Goal: Communication & Community: Answer question/provide support

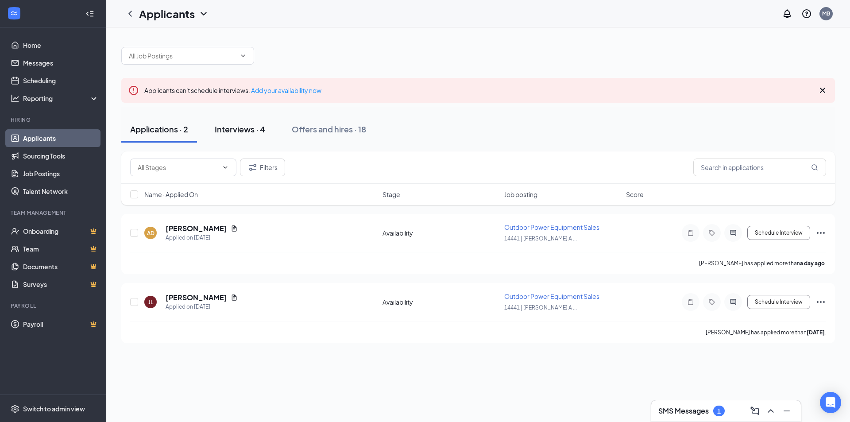
click at [226, 132] on div "Interviews · 4" at bounding box center [240, 129] width 50 height 11
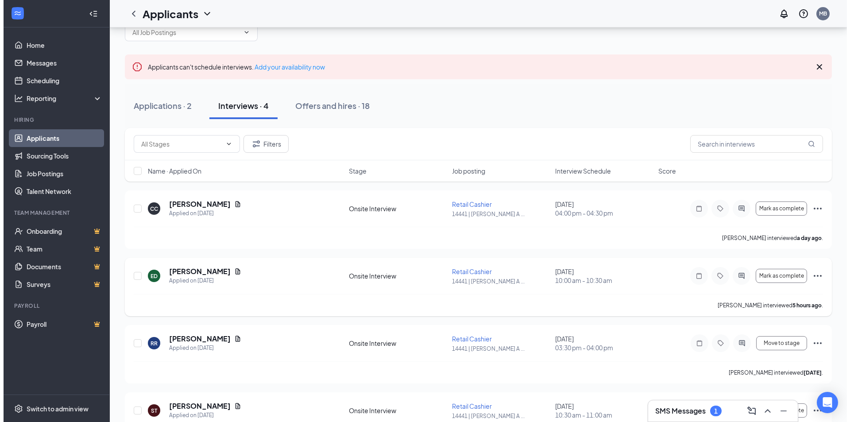
scroll to position [44, 0]
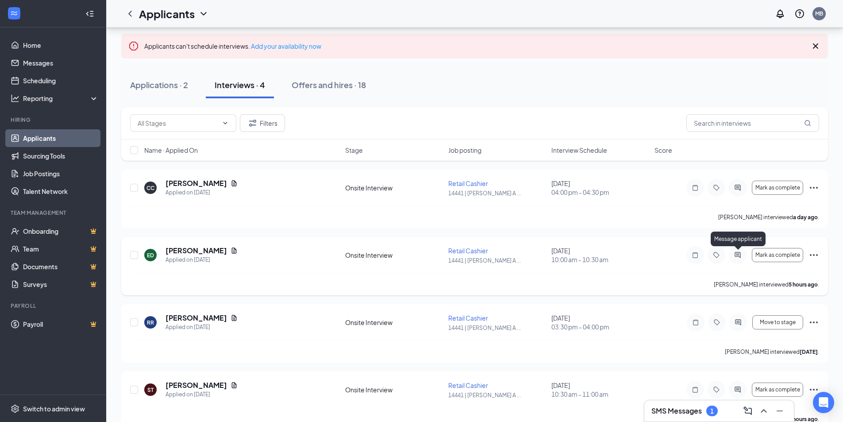
click at [736, 254] on icon "ActiveChat" at bounding box center [738, 254] width 11 height 7
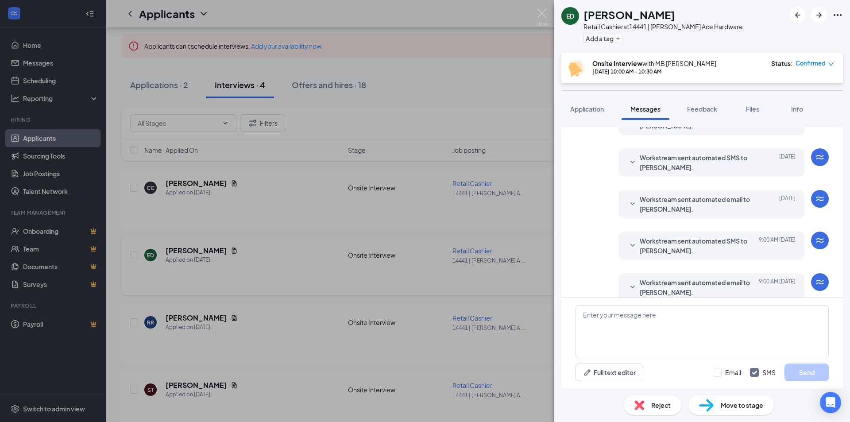
scroll to position [327, 0]
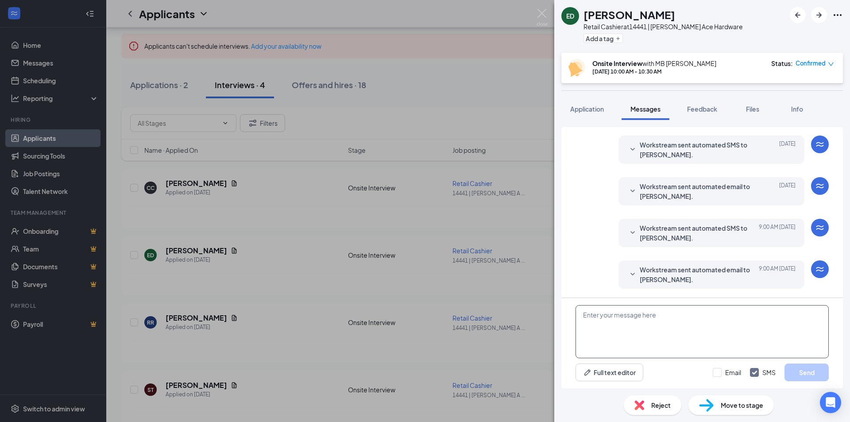
click at [646, 328] on textarea at bounding box center [702, 331] width 253 height 53
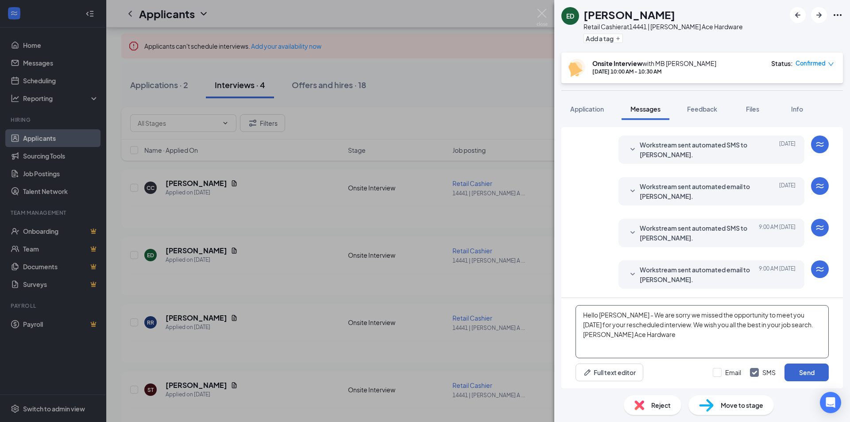
type textarea "Hello [PERSON_NAME] - We are sorry we missed the opportunity to meet you [DATE]…"
click at [801, 372] on button "Send" at bounding box center [807, 373] width 44 height 18
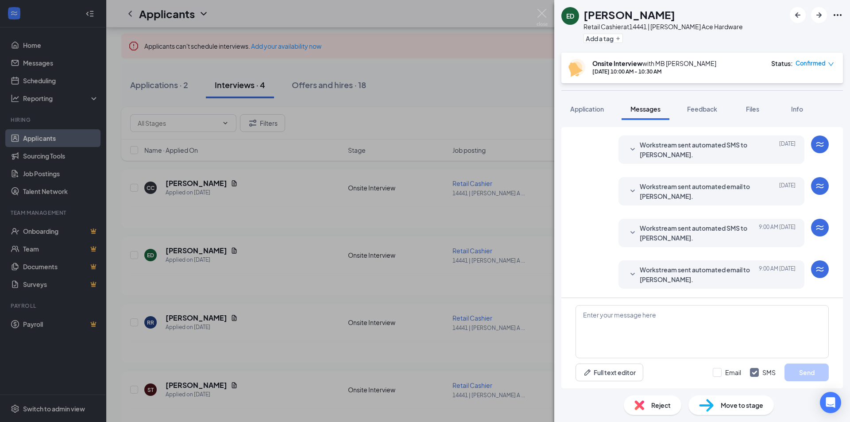
scroll to position [413, 0]
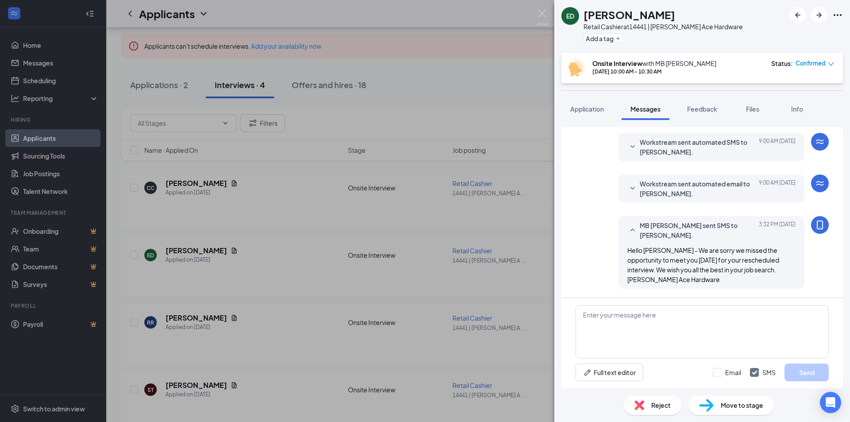
click at [649, 406] on div "Reject" at bounding box center [653, 404] width 58 height 19
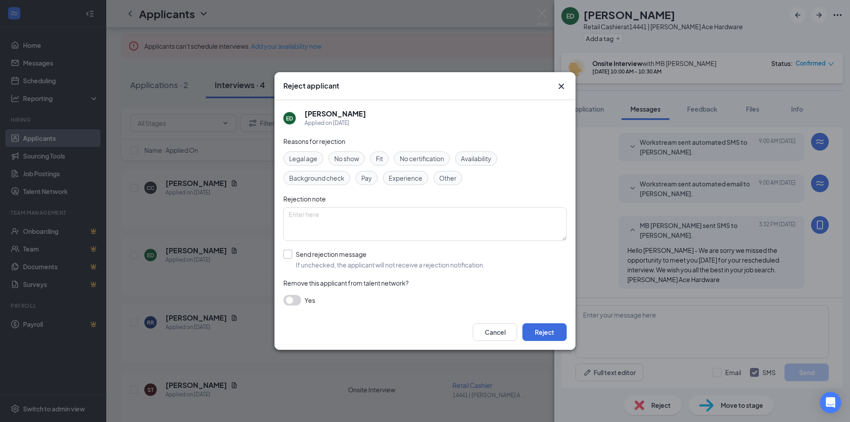
click at [288, 255] on input "Send rejection message If unchecked, the applicant will not receive a rejection…" at bounding box center [383, 259] width 201 height 19
checkbox input "true"
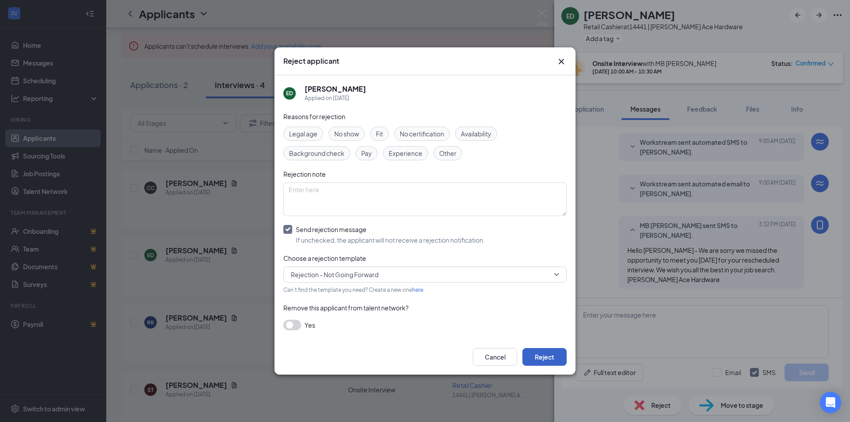
click at [532, 357] on button "Reject" at bounding box center [544, 357] width 44 height 18
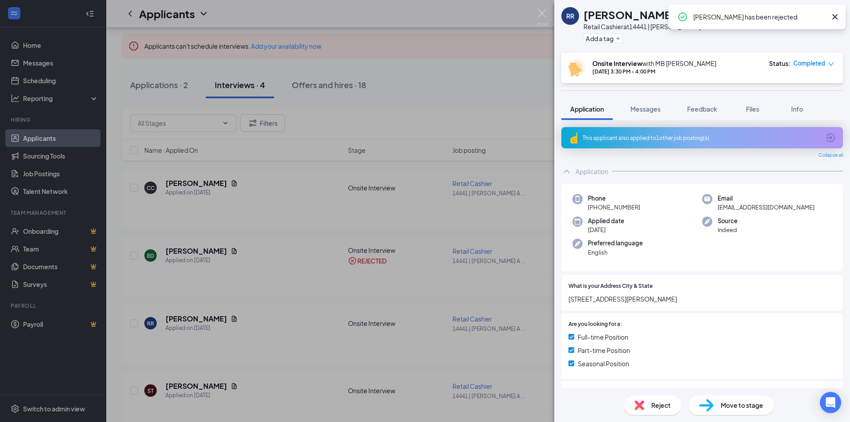
click at [811, 63] on span "Completed" at bounding box center [809, 63] width 32 height 9
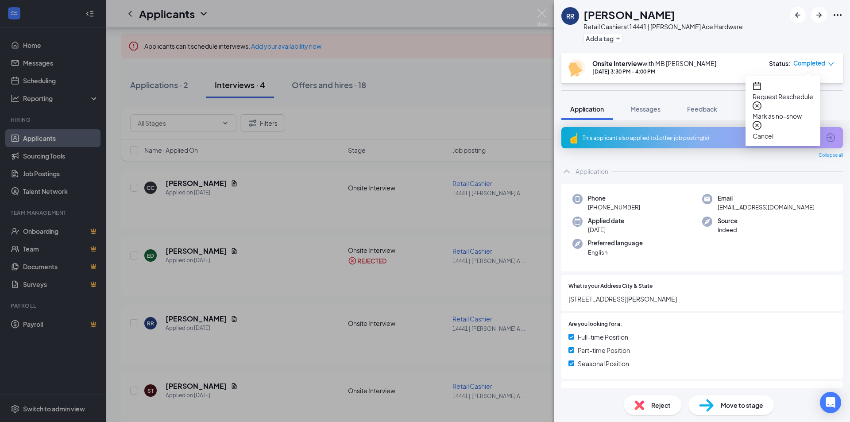
click at [795, 111] on span "Mark as no-show" at bounding box center [783, 116] width 61 height 10
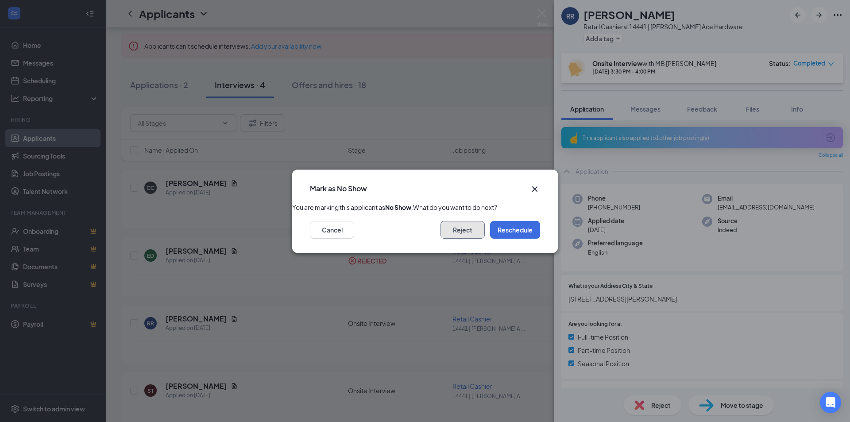
click at [473, 239] on button "Reject" at bounding box center [463, 230] width 44 height 18
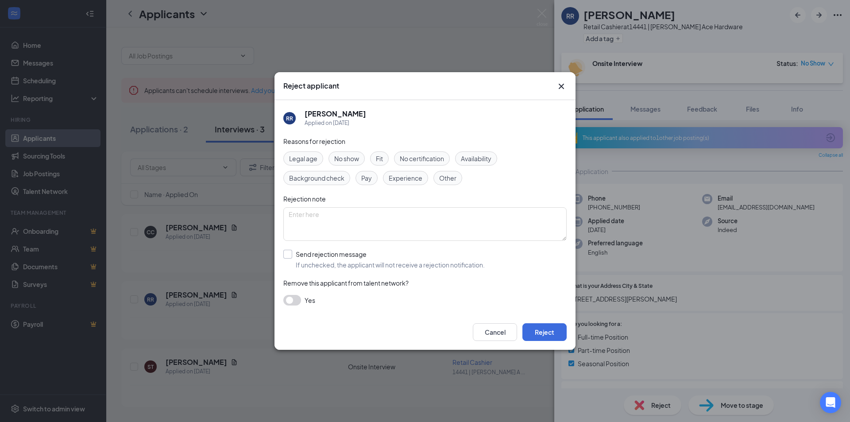
drag, startPoint x: 287, startPoint y: 255, endPoint x: 293, endPoint y: 255, distance: 5.8
click at [293, 255] on input "Send rejection message If unchecked, the applicant will not receive a rejection…" at bounding box center [383, 259] width 201 height 19
checkbox input "true"
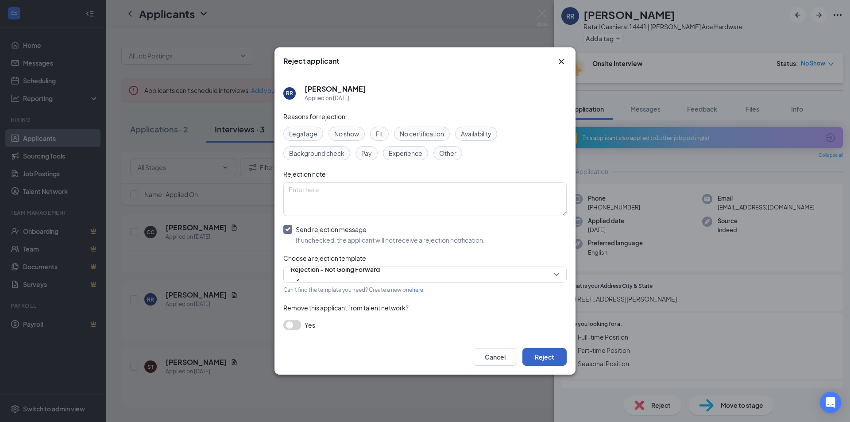
click at [535, 358] on button "Reject" at bounding box center [544, 357] width 44 height 18
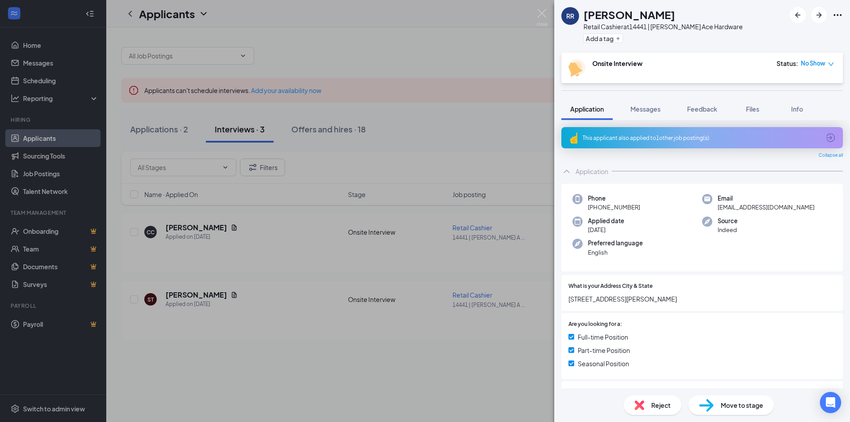
click at [828, 64] on icon "down" at bounding box center [831, 64] width 6 height 6
click at [792, 111] on span "Mark complete" at bounding box center [783, 116] width 61 height 10
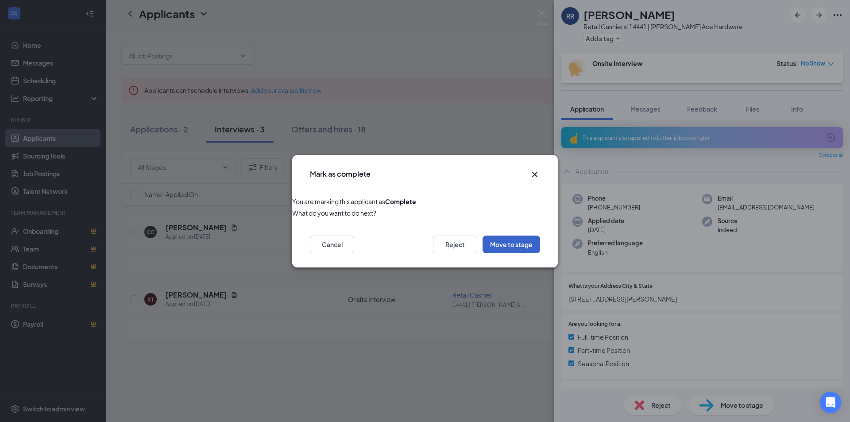
click at [503, 248] on button "Move to stage" at bounding box center [512, 245] width 58 height 18
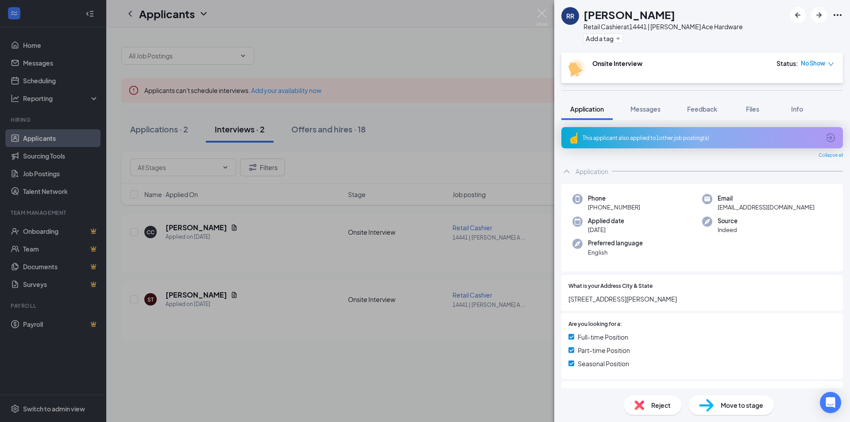
type input "Hiring Complete (final stage)"
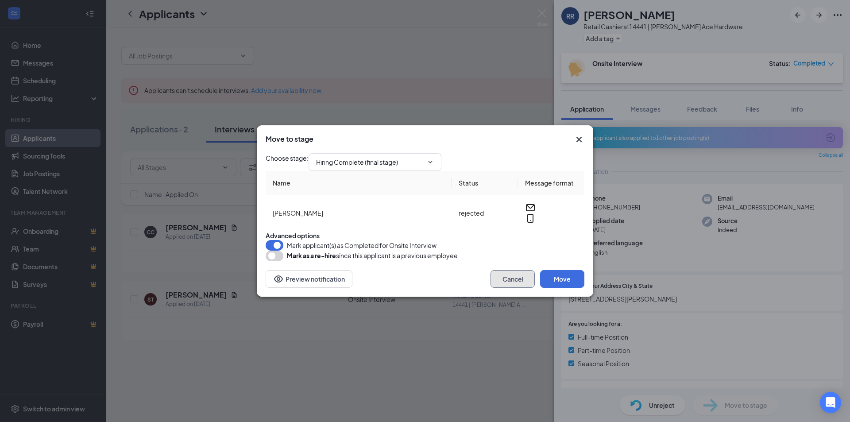
click at [510, 288] on button "Cancel" at bounding box center [513, 279] width 44 height 18
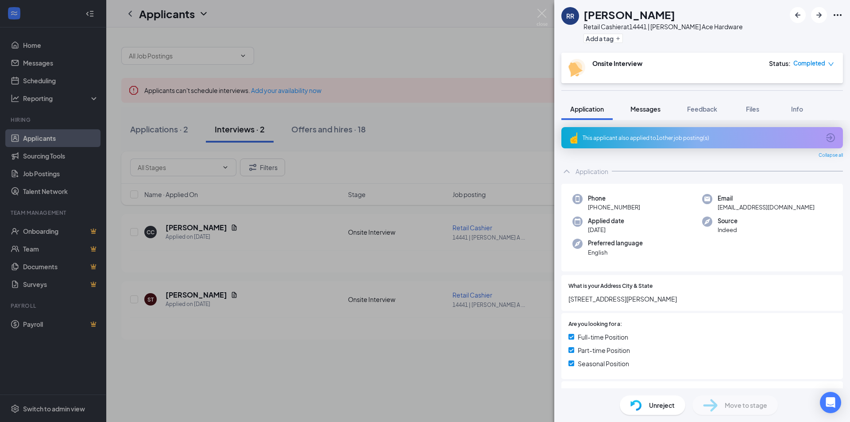
click at [642, 112] on span "Messages" at bounding box center [645, 109] width 30 height 8
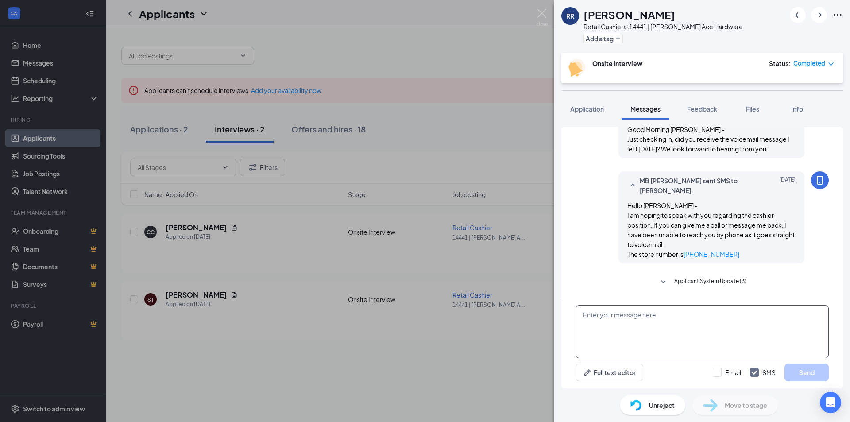
scroll to position [337, 0]
click at [647, 316] on textarea at bounding box center [702, 331] width 253 height 53
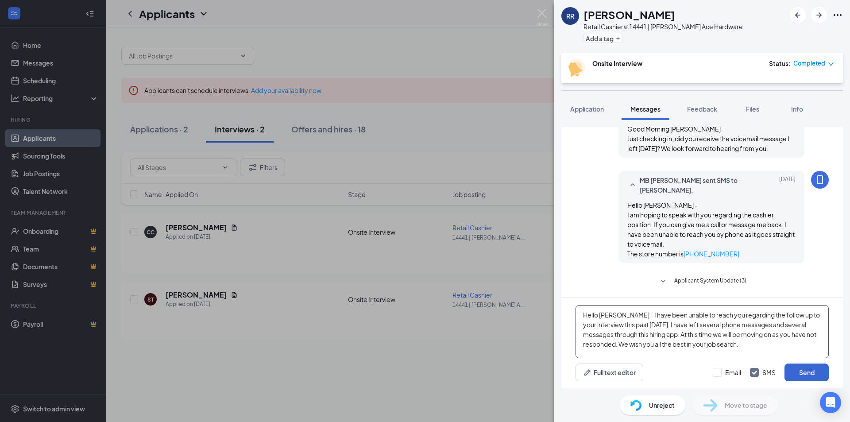
type textarea "Hello [PERSON_NAME] - I have been unable to reach you regarding the follow up t…"
click at [801, 376] on button "Send" at bounding box center [807, 373] width 44 height 18
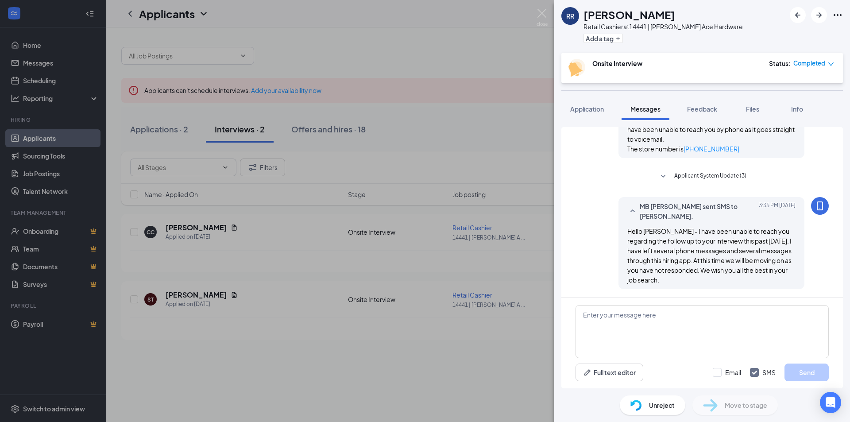
scroll to position [442, 0]
click at [541, 12] on img at bounding box center [542, 17] width 11 height 17
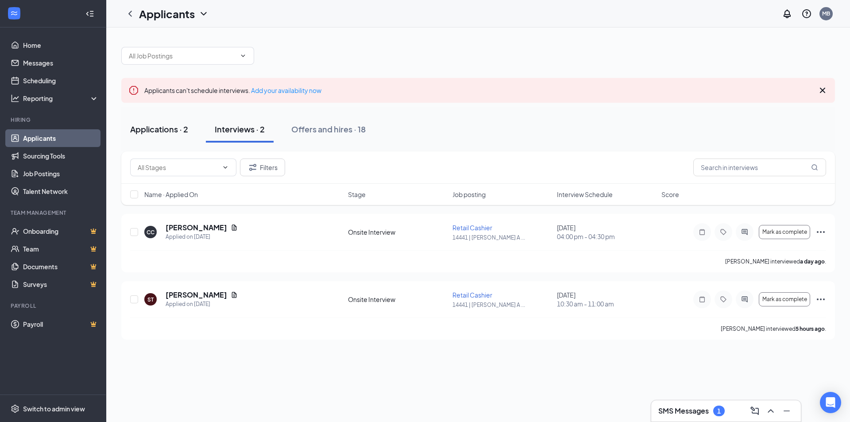
click at [170, 129] on div "Applications · 2" at bounding box center [159, 129] width 58 height 11
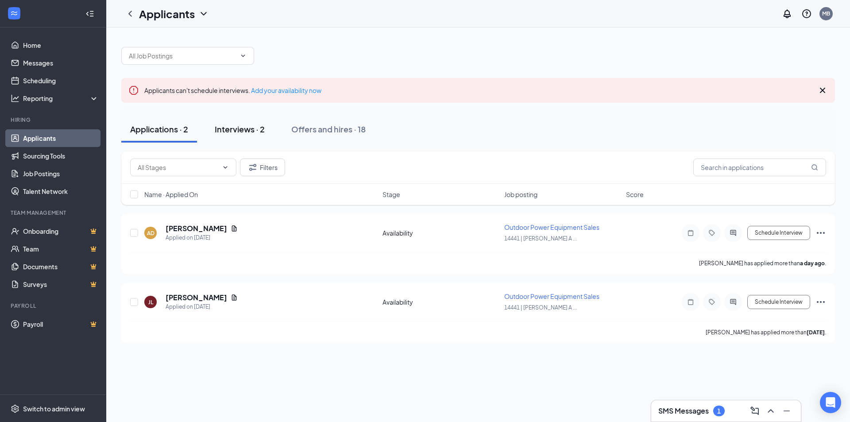
click at [245, 131] on div "Interviews · 2" at bounding box center [240, 129] width 50 height 11
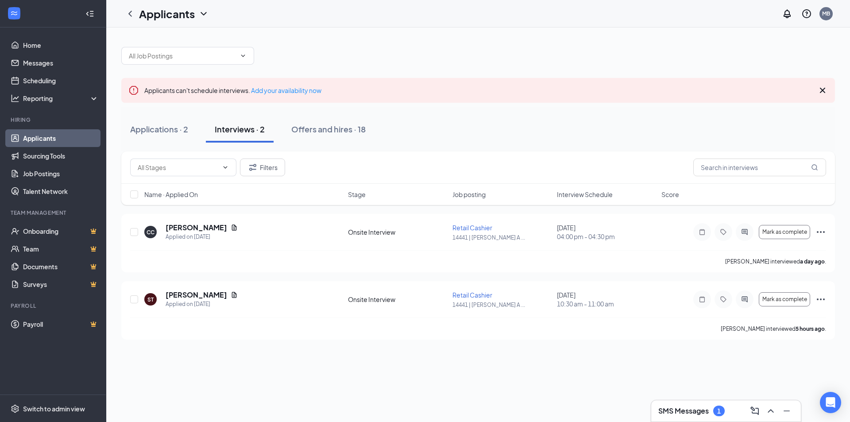
click at [715, 410] on div "1" at bounding box center [719, 411] width 12 height 11
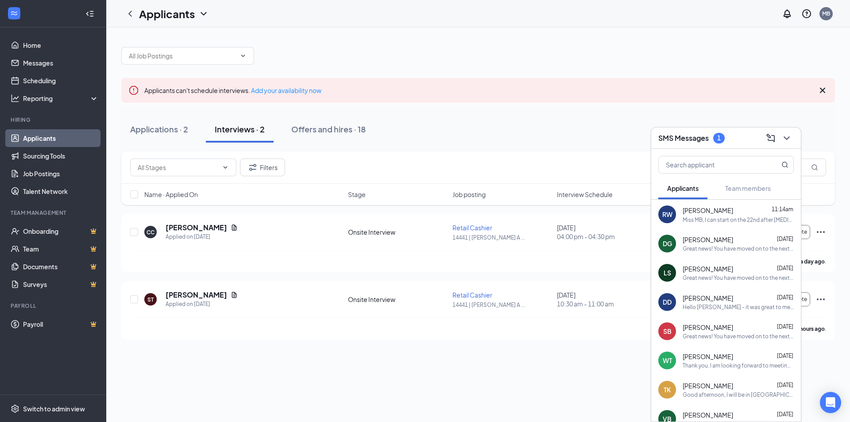
click at [700, 219] on div "Miss MB, I can start on the 22nd after [MEDICAL_DATA]. Would 1pm be too late to…" at bounding box center [738, 220] width 111 height 8
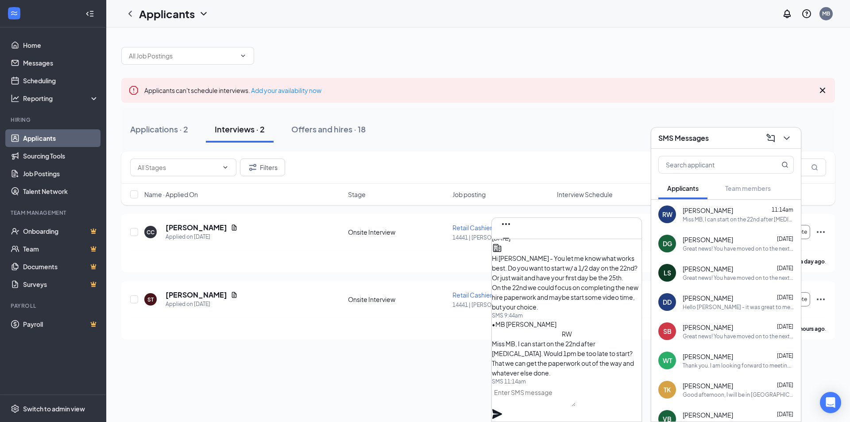
click at [531, 406] on textarea at bounding box center [534, 395] width 84 height 21
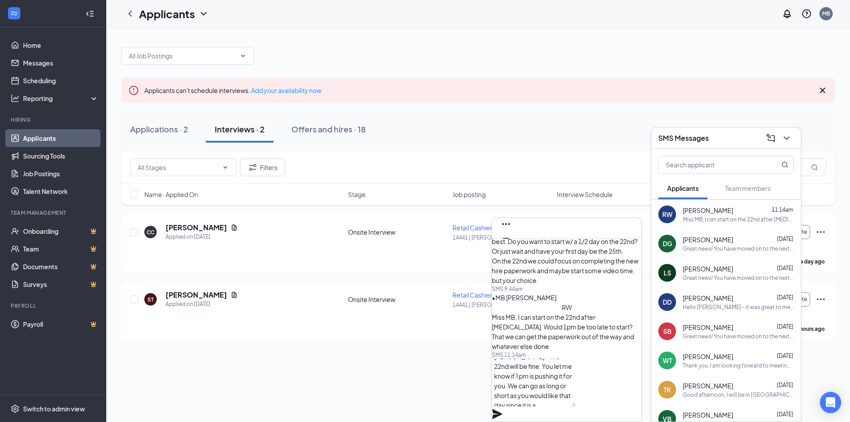
scroll to position [18, 0]
type textarea "[PERSON_NAME] - The 22nd will be fine. You let me know if 1 pm is pushing it fo…"
click at [502, 409] on icon "Plane" at bounding box center [497, 414] width 10 height 10
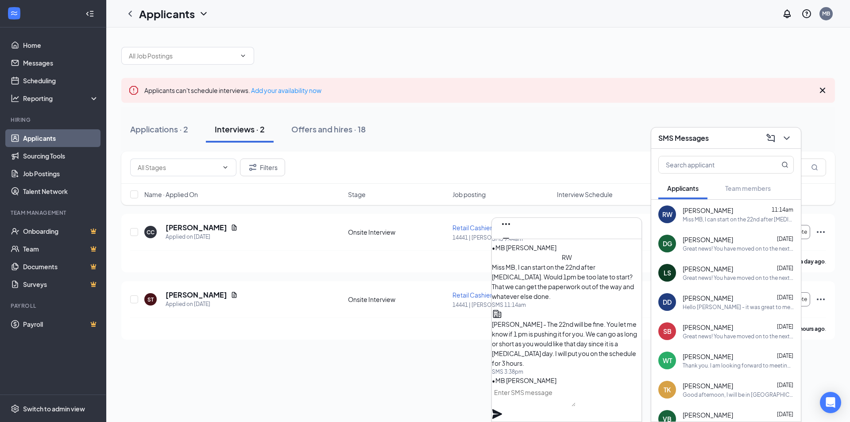
scroll to position [0, 0]
